Goal: Task Accomplishment & Management: Manage account settings

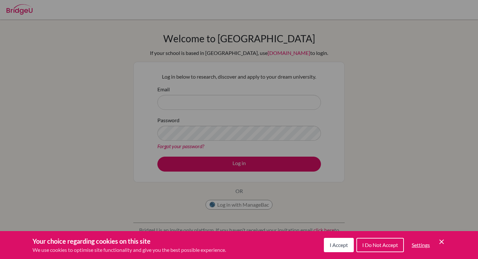
click at [337, 239] on button "I Accept" at bounding box center [339, 245] width 30 height 14
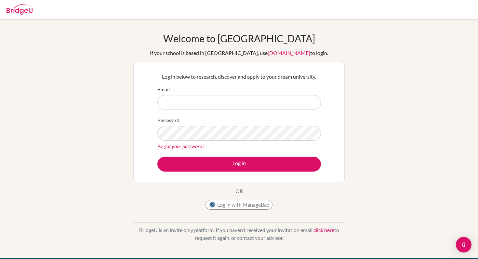
click at [286, 89] on div "Email" at bounding box center [238, 97] width 163 height 24
click at [262, 106] on input "Email" at bounding box center [238, 102] width 163 height 15
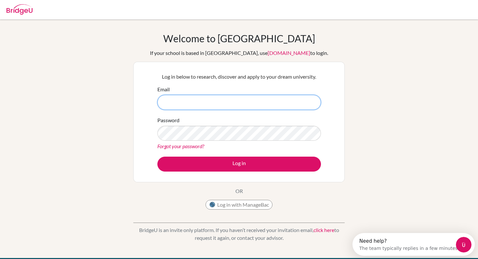
type input "[EMAIL_ADDRESS][DOMAIN_NAME]"
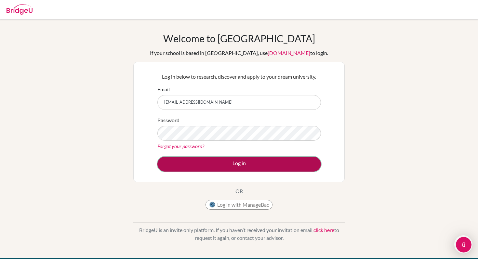
click at [235, 166] on button "Log in" at bounding box center [238, 164] width 163 height 15
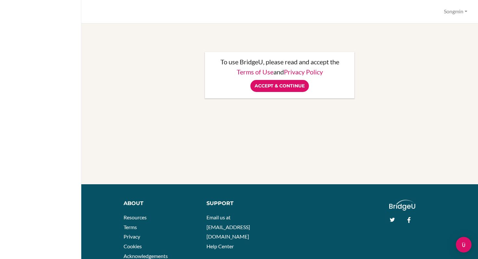
click at [289, 92] on div "To use BridgeU, please read and accept the Terms of Use and Privacy Policy Acce…" at bounding box center [279, 75] width 149 height 46
click at [291, 87] on input "Accept & Continue" at bounding box center [279, 86] width 58 height 12
